Goal: Feedback & Contribution: Contribute content

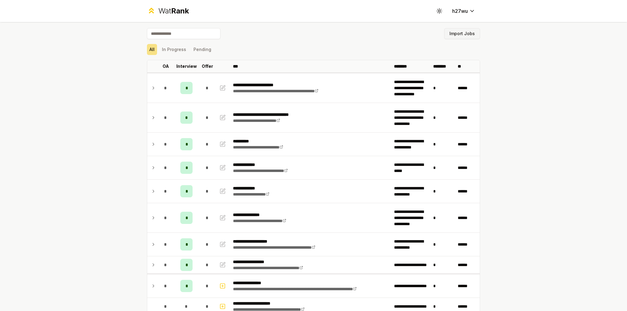
click at [463, 38] on button "Import Jobs" at bounding box center [462, 33] width 36 height 11
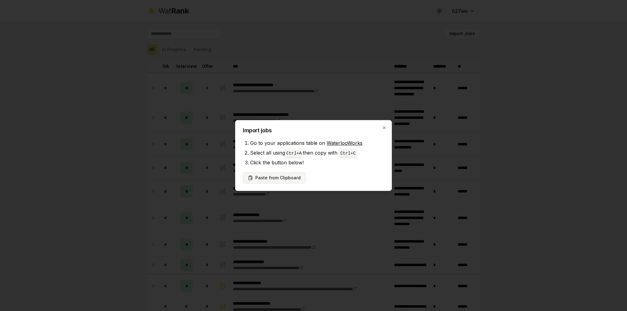
click at [290, 178] on button "Paste from Clipboard" at bounding box center [274, 178] width 63 height 11
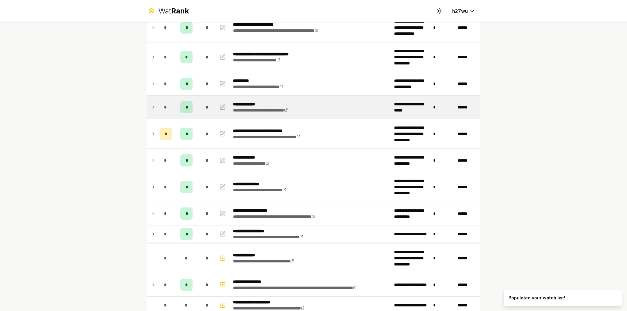
scroll to position [31, 0]
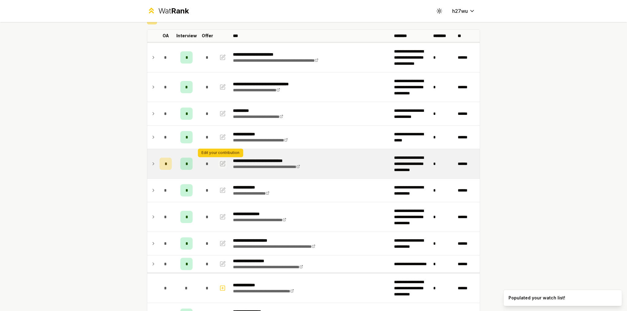
click at [222, 163] on icon "button" at bounding box center [224, 163] width 4 height 4
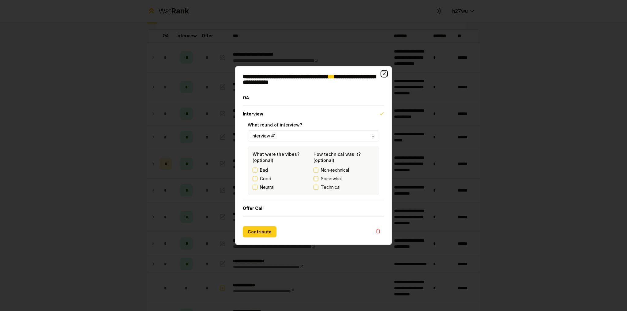
click at [382, 73] on icon "button" at bounding box center [384, 74] width 5 height 5
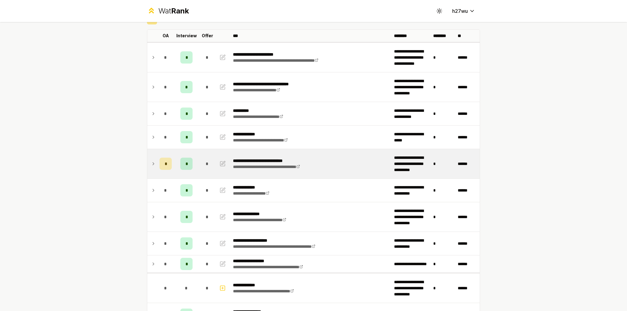
click at [151, 162] on icon at bounding box center [153, 163] width 5 height 7
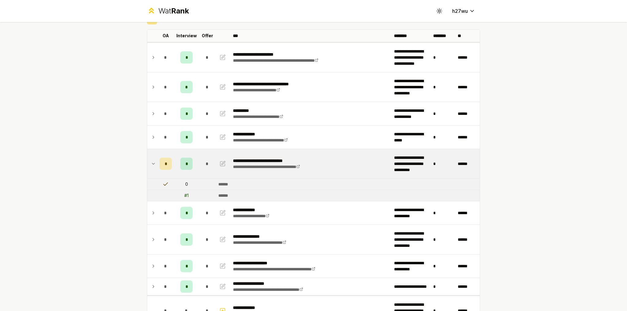
click at [151, 162] on icon at bounding box center [153, 163] width 5 height 7
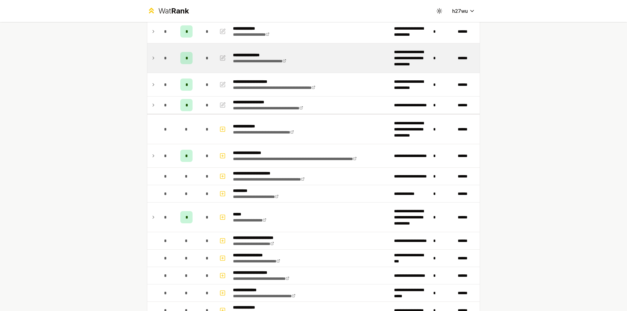
scroll to position [92, 0]
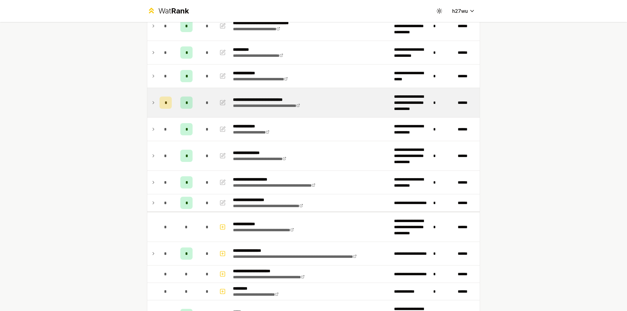
click at [157, 106] on td "*" at bounding box center [165, 102] width 17 height 29
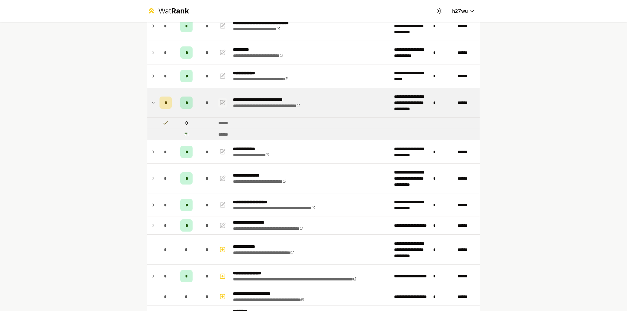
click at [222, 103] on icon "button" at bounding box center [224, 102] width 4 height 4
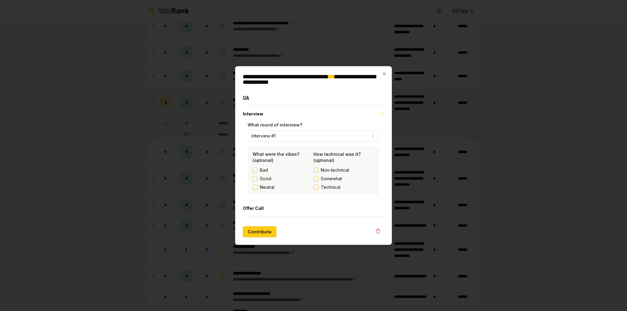
click at [276, 101] on button "OA" at bounding box center [313, 98] width 141 height 16
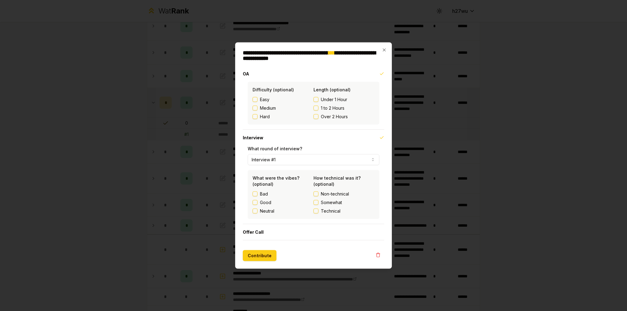
click at [264, 108] on span "Medium" at bounding box center [268, 108] width 16 height 6
click at [257, 108] on button "Medium" at bounding box center [254, 108] width 5 height 5
click at [339, 108] on span "1 to 2 Hours" at bounding box center [333, 108] width 24 height 6
click at [318, 108] on button "1 to 2 Hours" at bounding box center [315, 108] width 5 height 5
click at [256, 252] on button "Contribute" at bounding box center [260, 256] width 34 height 11
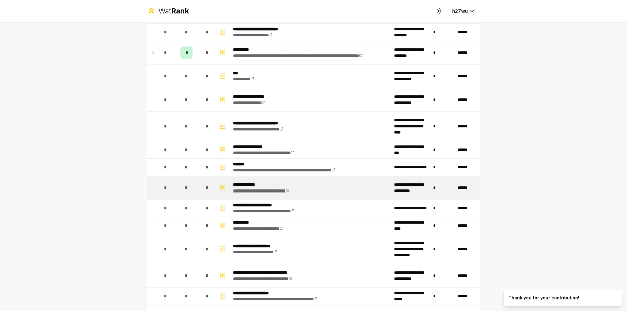
scroll to position [673, 0]
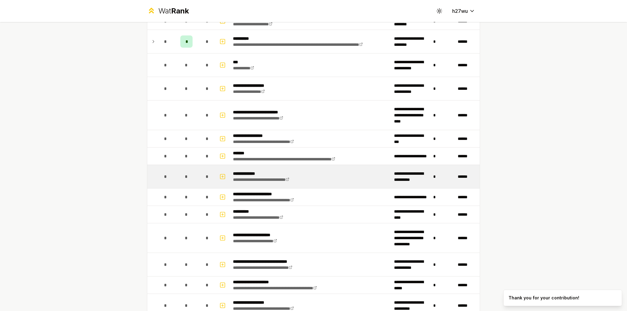
click at [225, 171] on td at bounding box center [223, 176] width 15 height 23
click at [220, 175] on icon "button" at bounding box center [222, 176] width 6 height 7
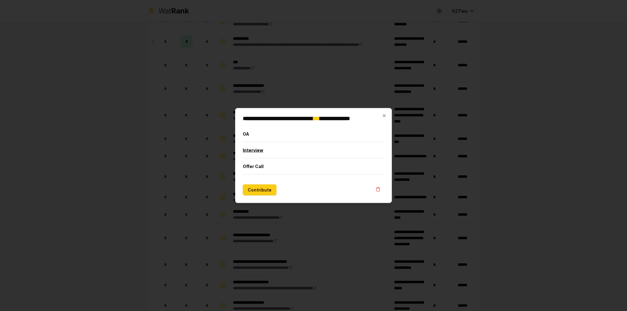
click at [278, 150] on button "Interview" at bounding box center [313, 151] width 141 height 16
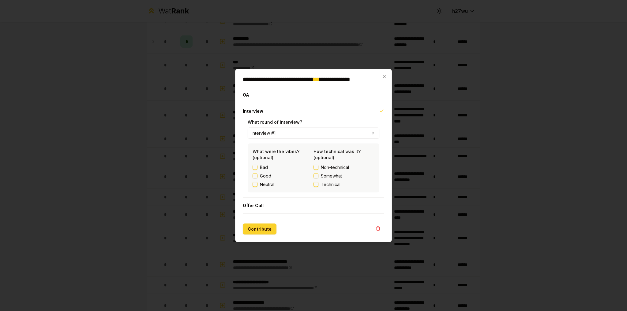
click at [253, 225] on button "Contribute" at bounding box center [260, 229] width 34 height 11
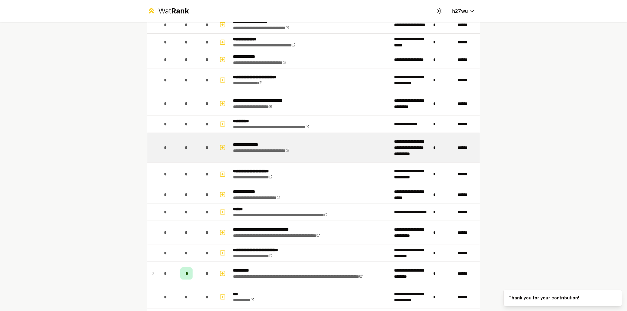
scroll to position [459, 0]
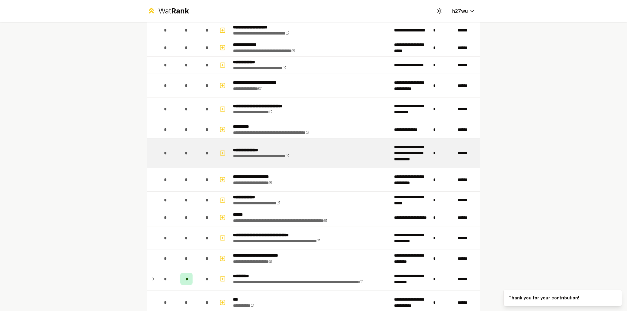
click at [225, 152] on td at bounding box center [223, 153] width 15 height 29
click at [219, 150] on icon "button" at bounding box center [222, 153] width 6 height 7
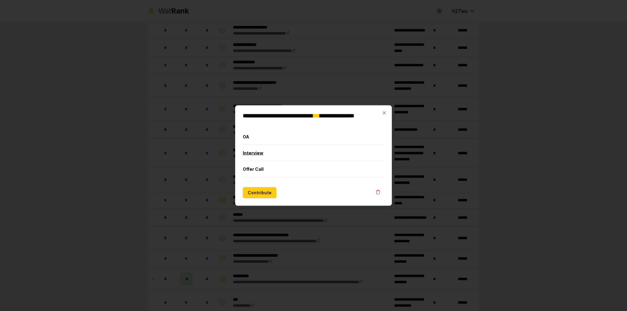
click at [262, 152] on button "Interview" at bounding box center [313, 153] width 141 height 16
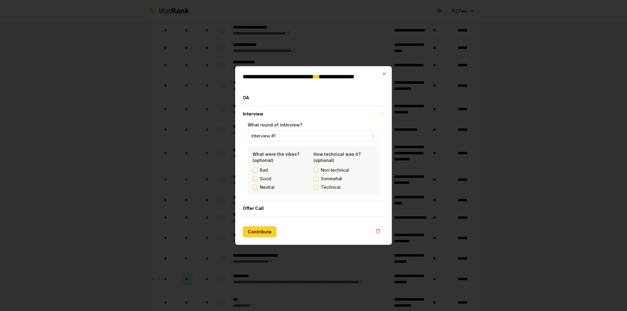
drag, startPoint x: 261, startPoint y: 239, endPoint x: 262, endPoint y: 233, distance: 5.9
click at [261, 239] on div "**********" at bounding box center [313, 155] width 157 height 179
click at [262, 233] on button "Contribute" at bounding box center [260, 232] width 34 height 11
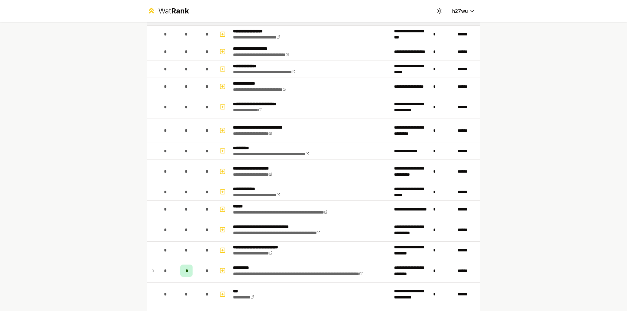
scroll to position [462, 0]
